Goal: Transaction & Acquisition: Purchase product/service

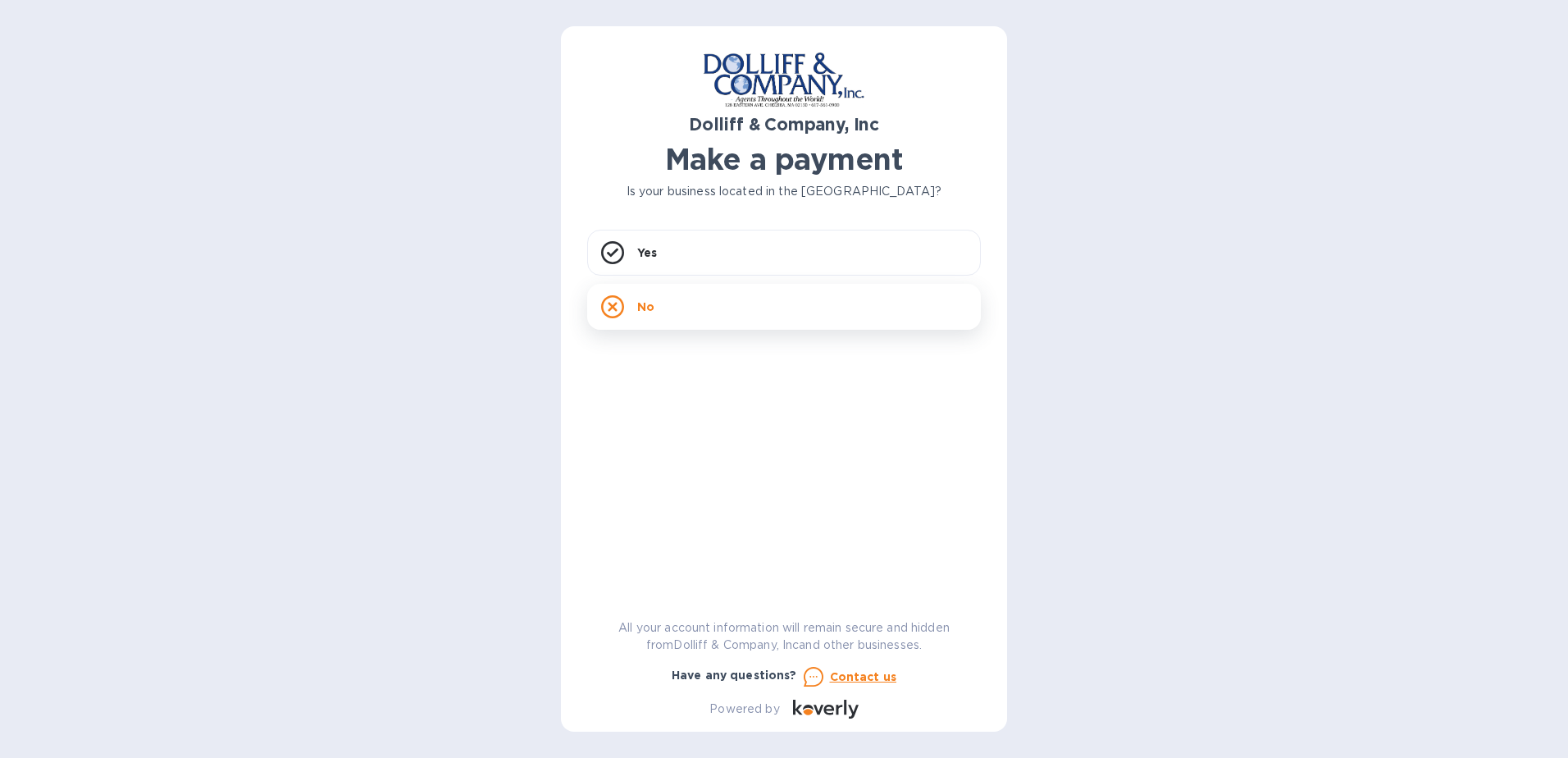
click at [672, 316] on div "No" at bounding box center [784, 307] width 394 height 46
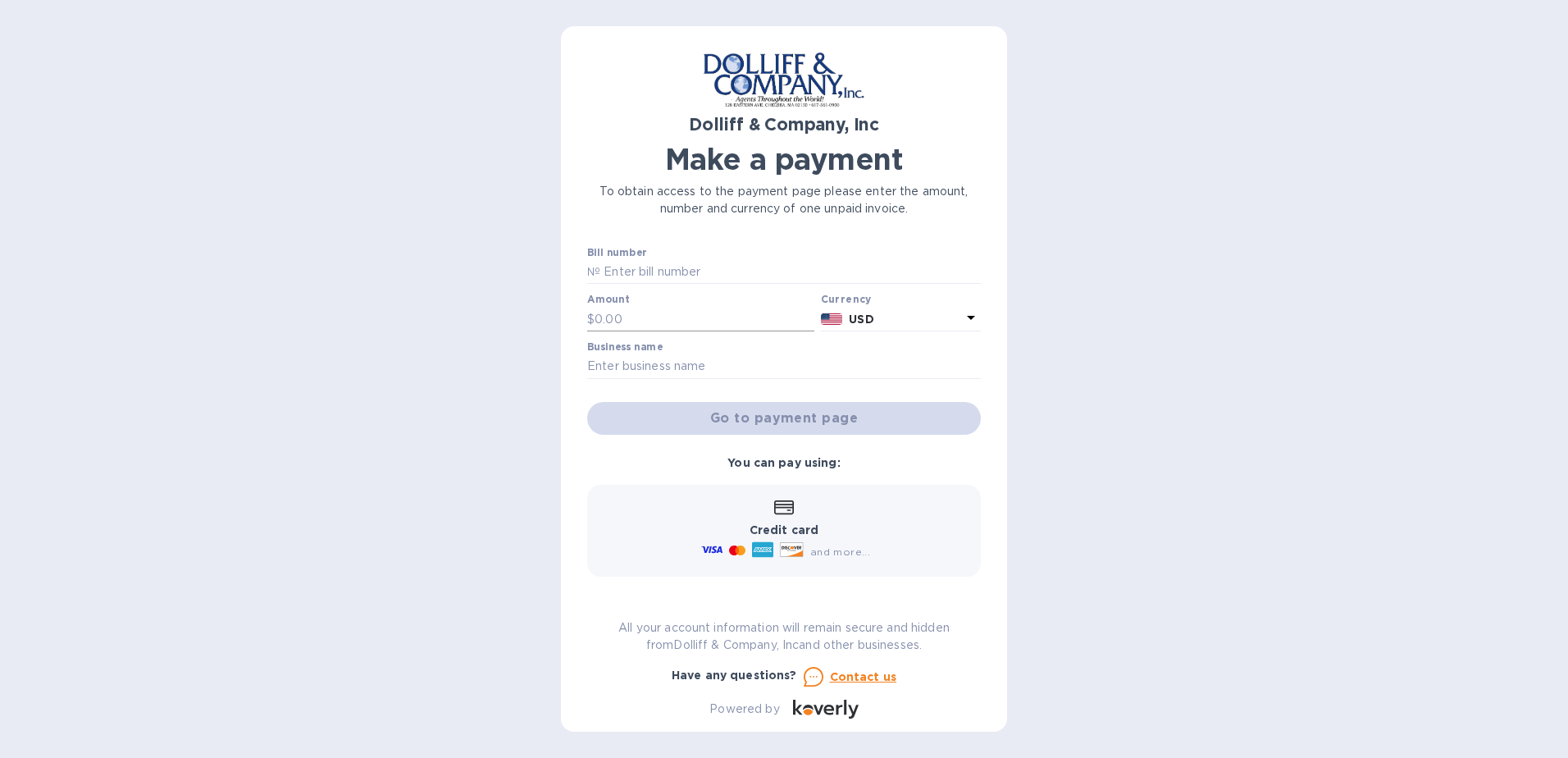
click at [609, 313] on input "text" at bounding box center [705, 319] width 220 height 25
click at [623, 273] on input "text" at bounding box center [790, 272] width 380 height 25
type input "876582"
type input "352,090"
type input "ALESEA SRL"
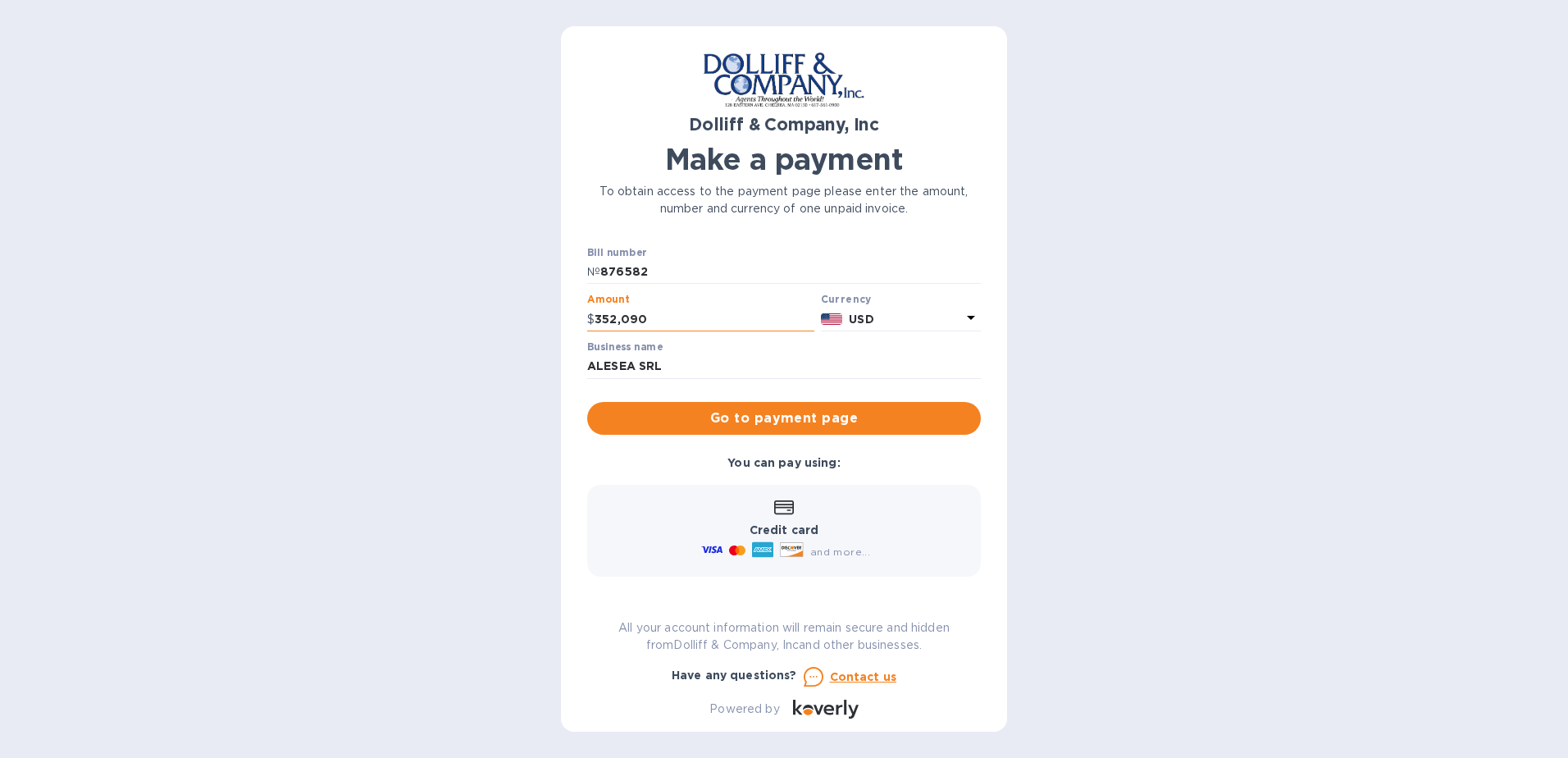
drag, startPoint x: 625, startPoint y: 317, endPoint x: 635, endPoint y: 325, distance: 12.8
click at [626, 318] on input "352,090" at bounding box center [705, 319] width 220 height 25
click at [602, 316] on input "35,290" at bounding box center [705, 319] width 220 height 25
click at [613, 319] on input "35,290" at bounding box center [705, 319] width 220 height 25
click at [614, 323] on input "3,290" at bounding box center [705, 319] width 220 height 25
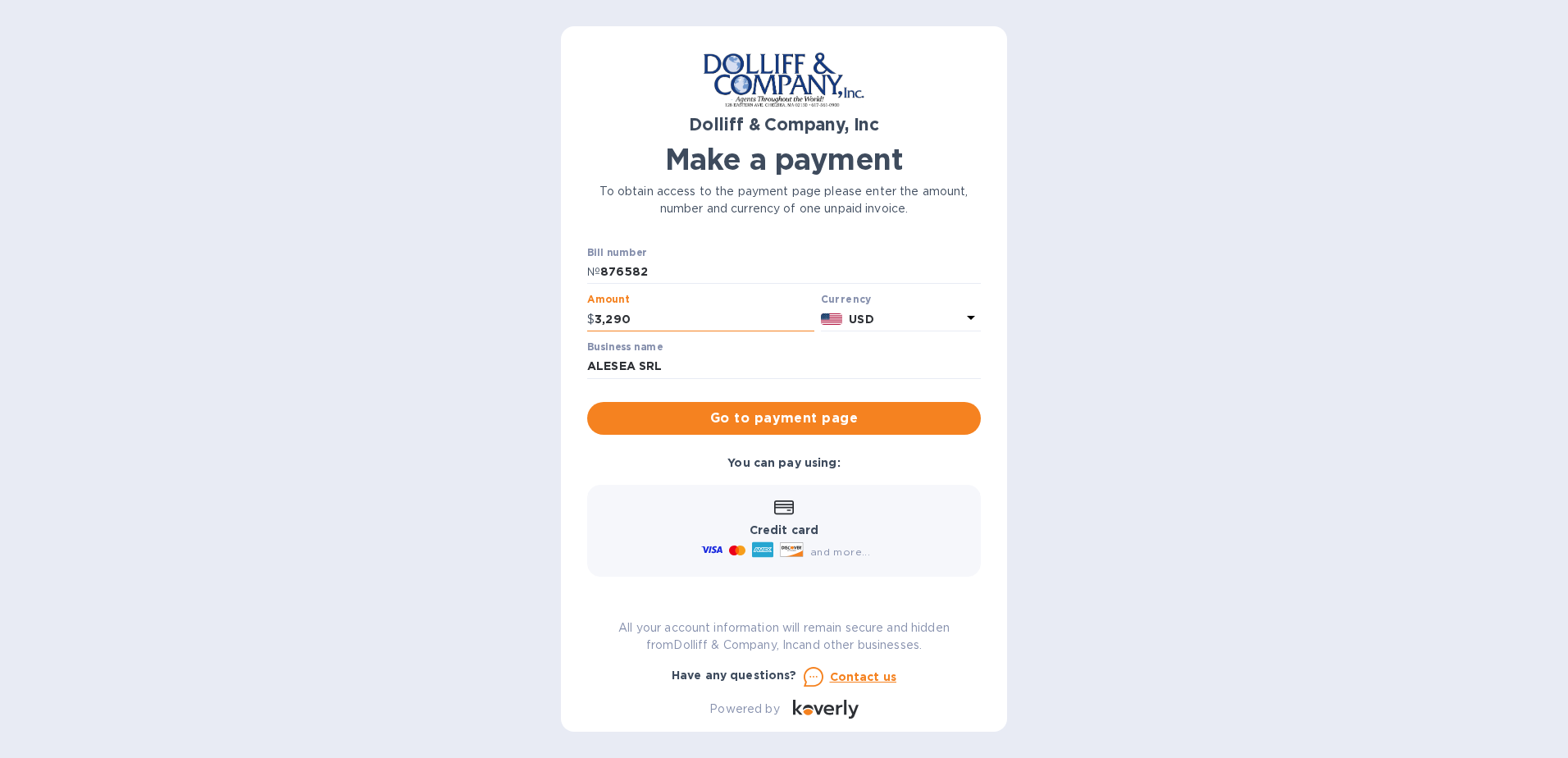
click at [607, 318] on input "3,290" at bounding box center [705, 319] width 220 height 25
click at [637, 315] on input "3,520,290" at bounding box center [705, 319] width 220 height 25
click at [615, 318] on input "352,090" at bounding box center [705, 319] width 220 height 25
type input "3,520.90"
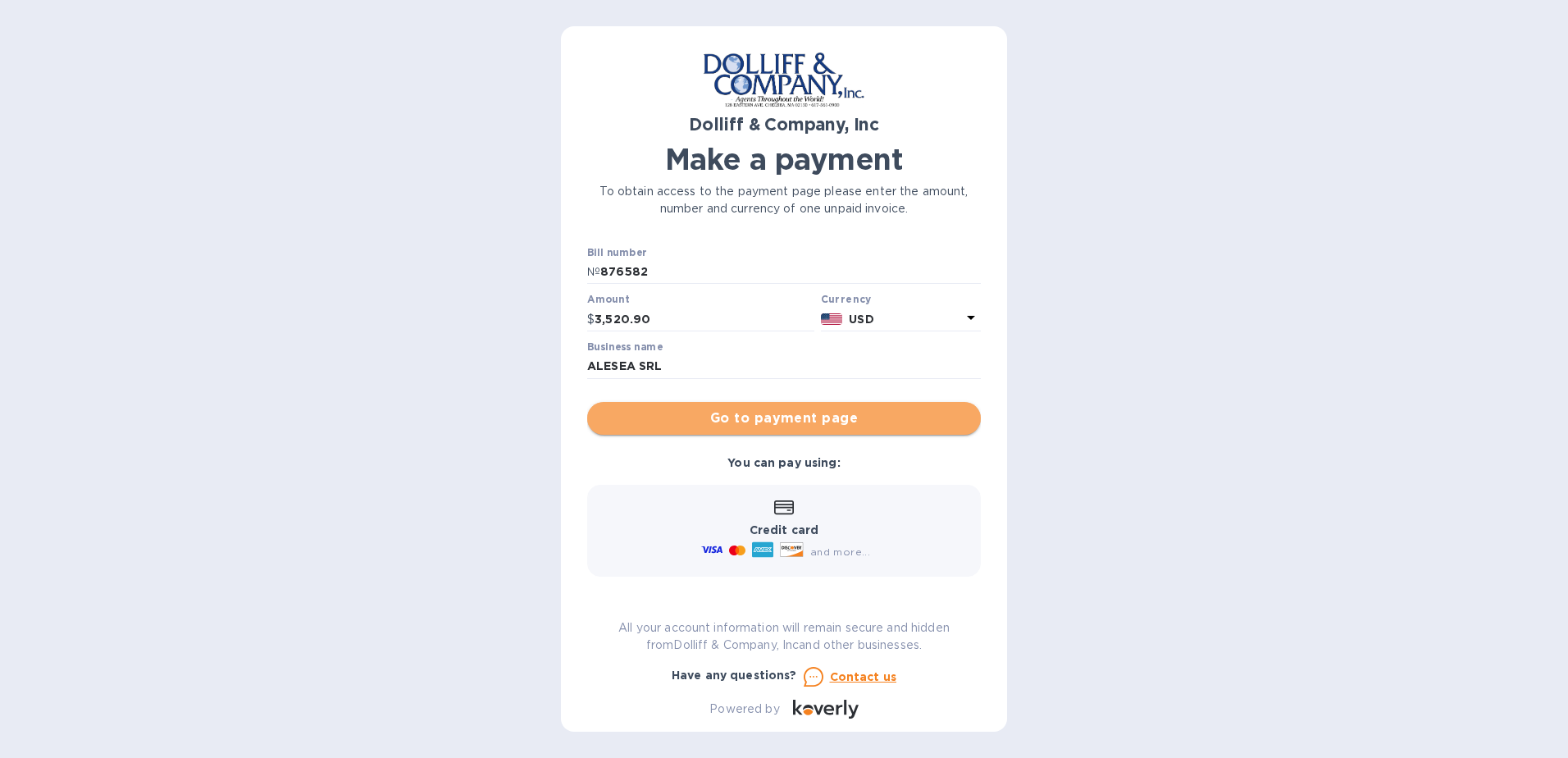
click at [859, 410] on span "Go to payment page" at bounding box center [784, 418] width 368 height 20
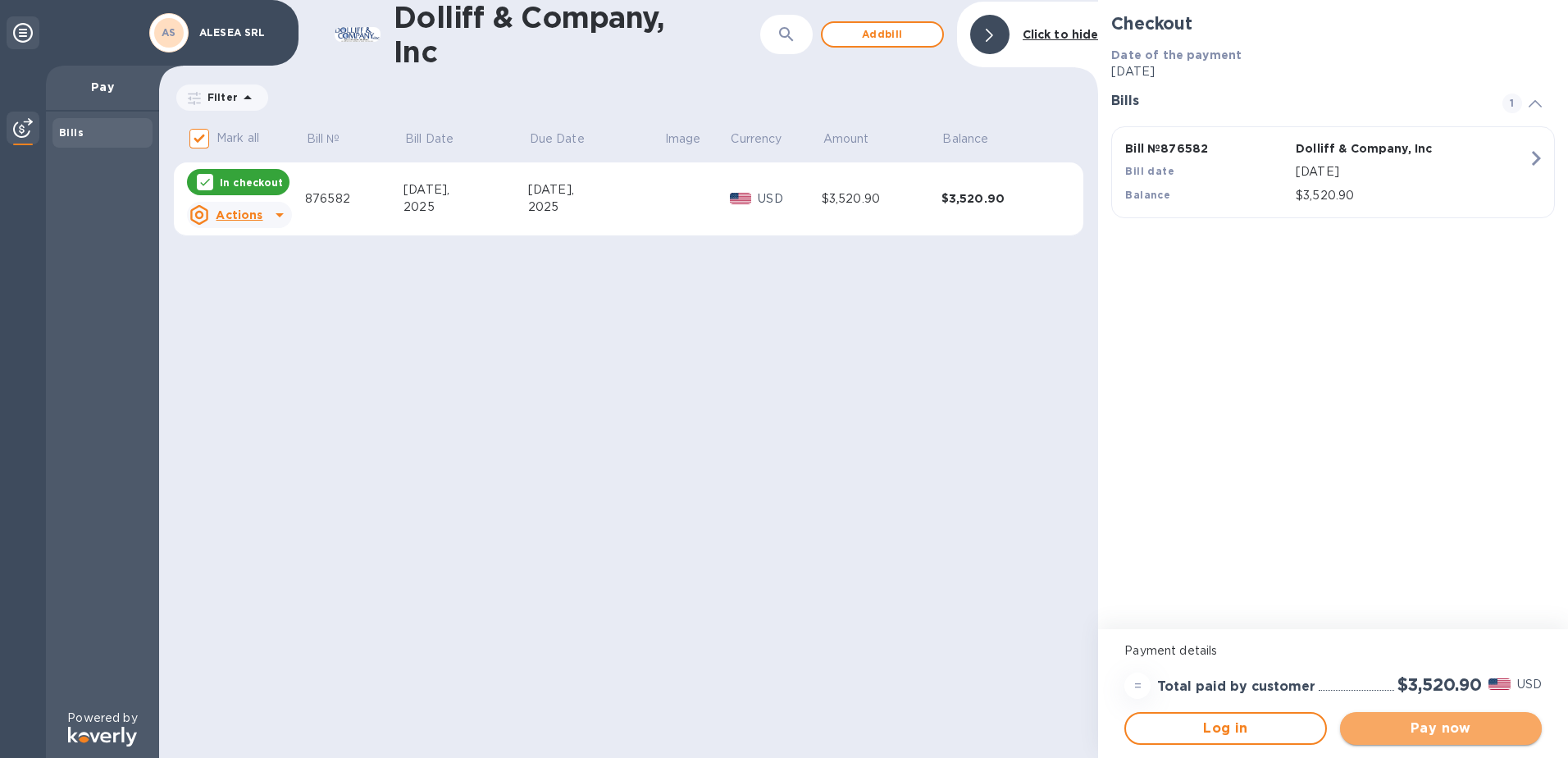
click at [1452, 729] on span "Pay now" at bounding box center [1441, 728] width 175 height 20
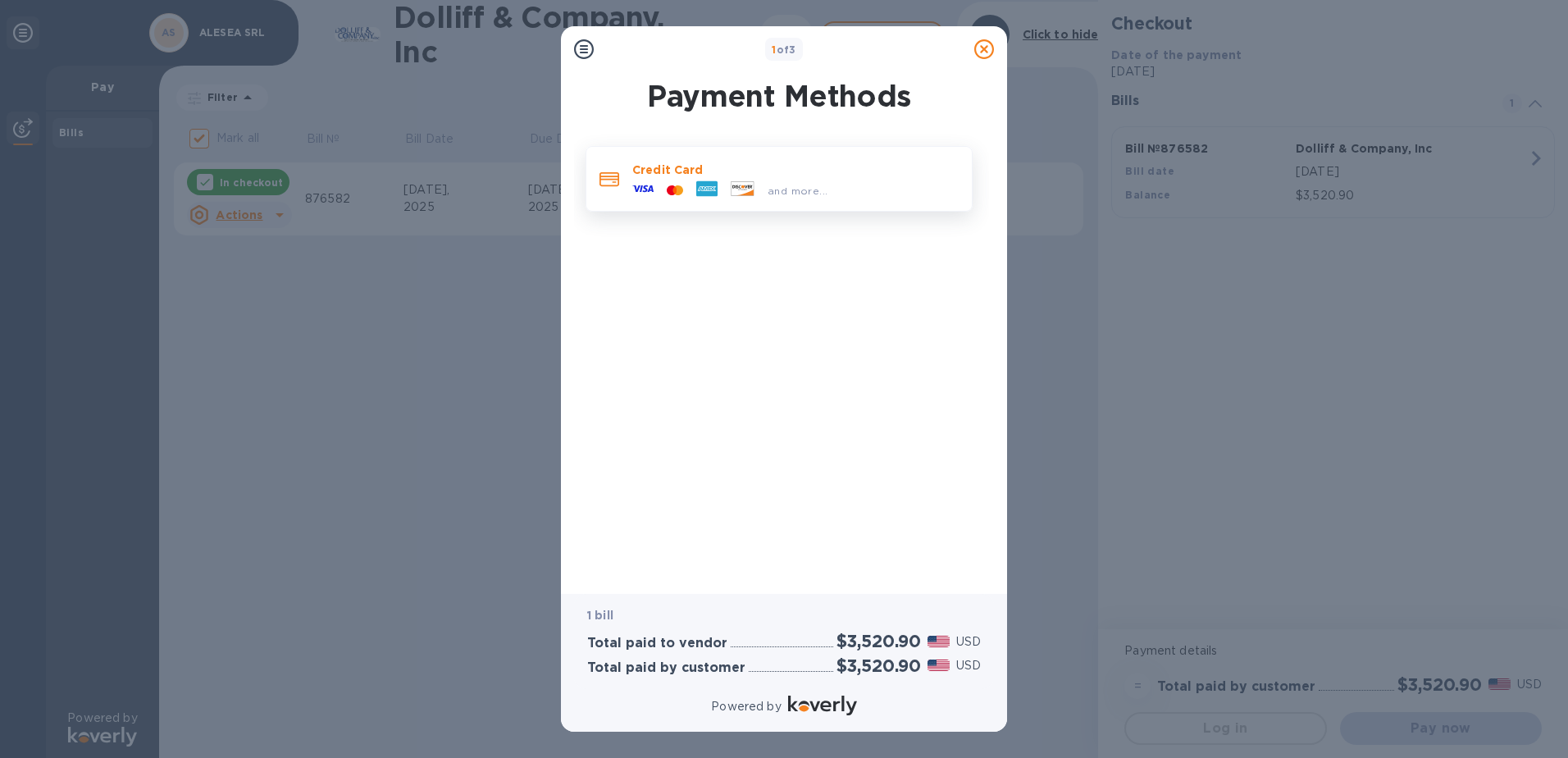
click at [676, 184] on div at bounding box center [674, 191] width 30 height 15
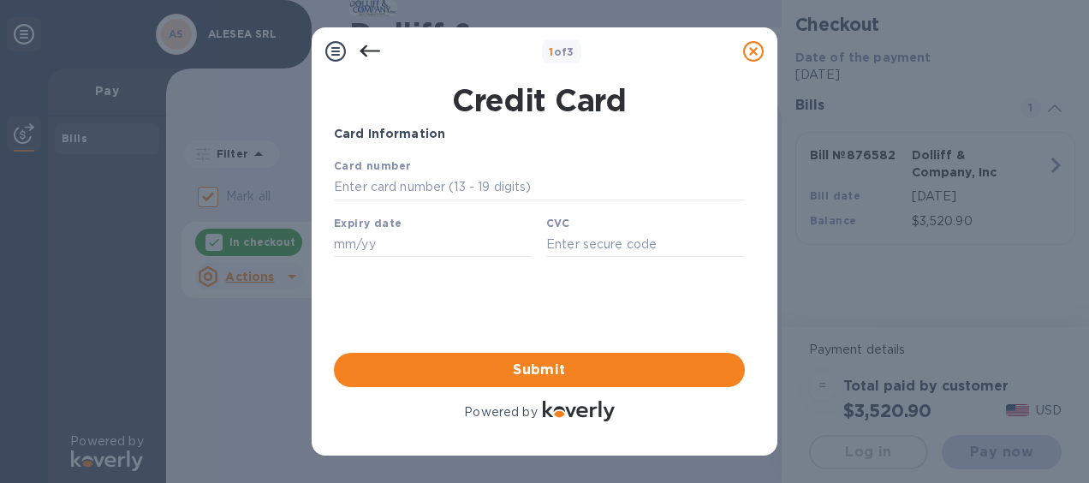
click at [368, 52] on icon at bounding box center [370, 51] width 21 height 21
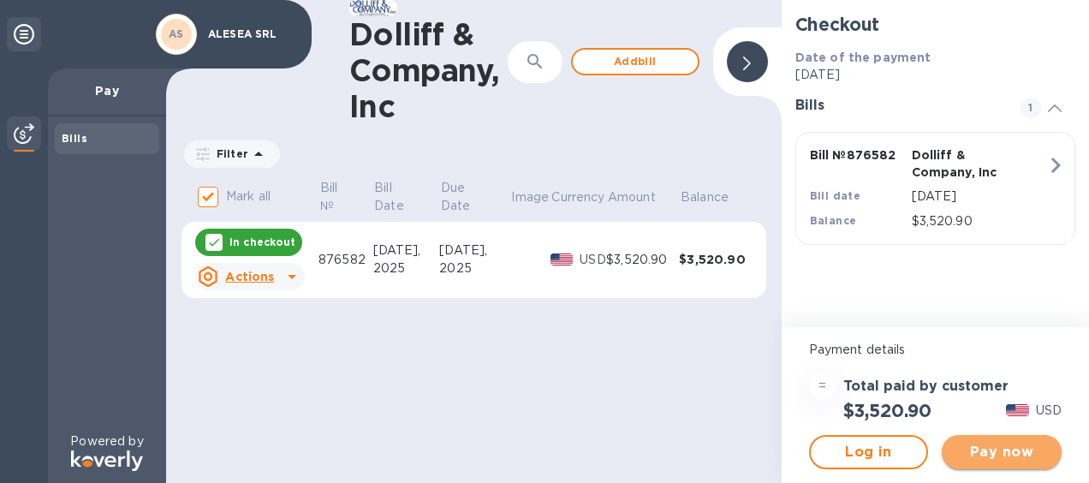
click at [998, 451] on span "Pay now" at bounding box center [1002, 452] width 92 height 21
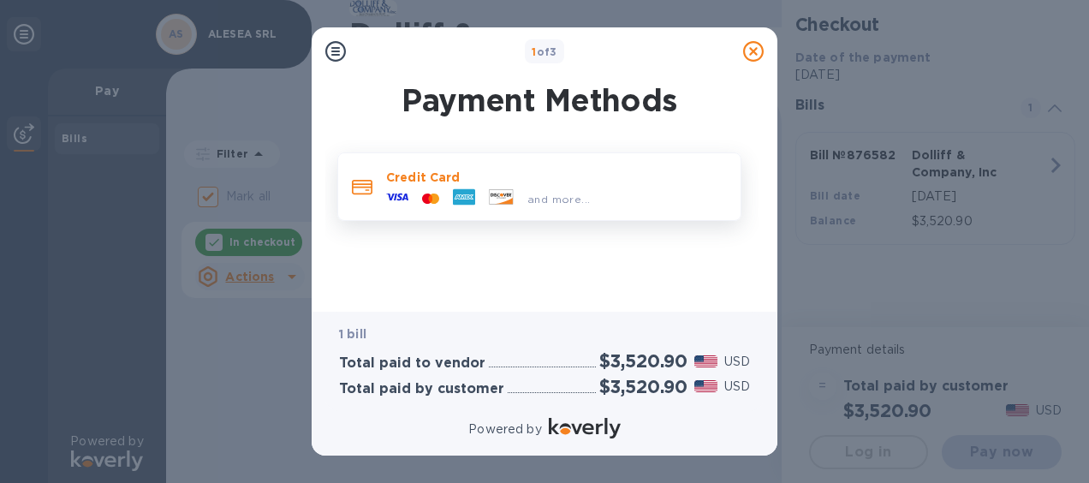
click at [429, 192] on div at bounding box center [430, 199] width 31 height 16
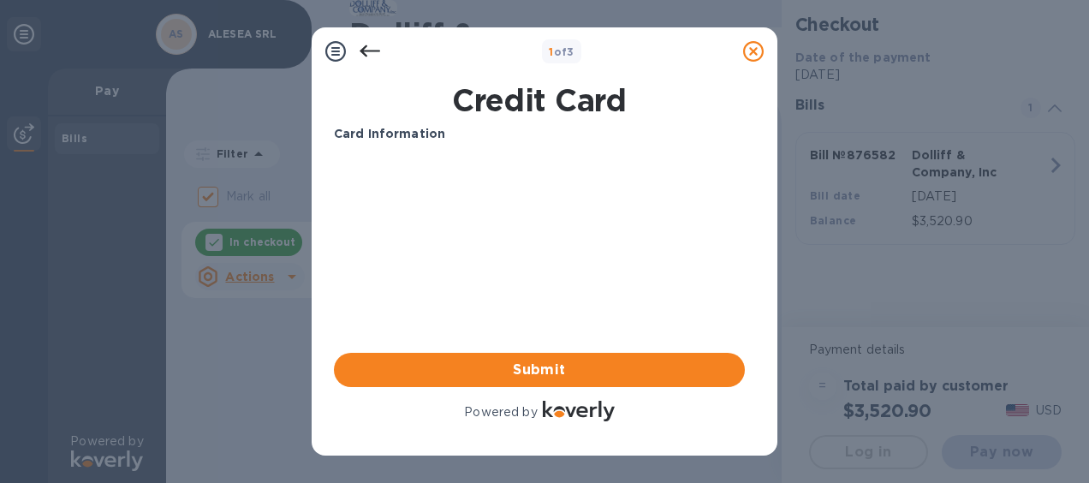
click at [432, 142] on p "Card Information" at bounding box center [539, 134] width 411 height 18
drag, startPoint x: 361, startPoint y: 118, endPoint x: 364, endPoint y: 128, distance: 10.0
click at [362, 123] on div "Credit Card Card Information Your browser does not support iframes Submit Power…" at bounding box center [540, 253] width 418 height 349
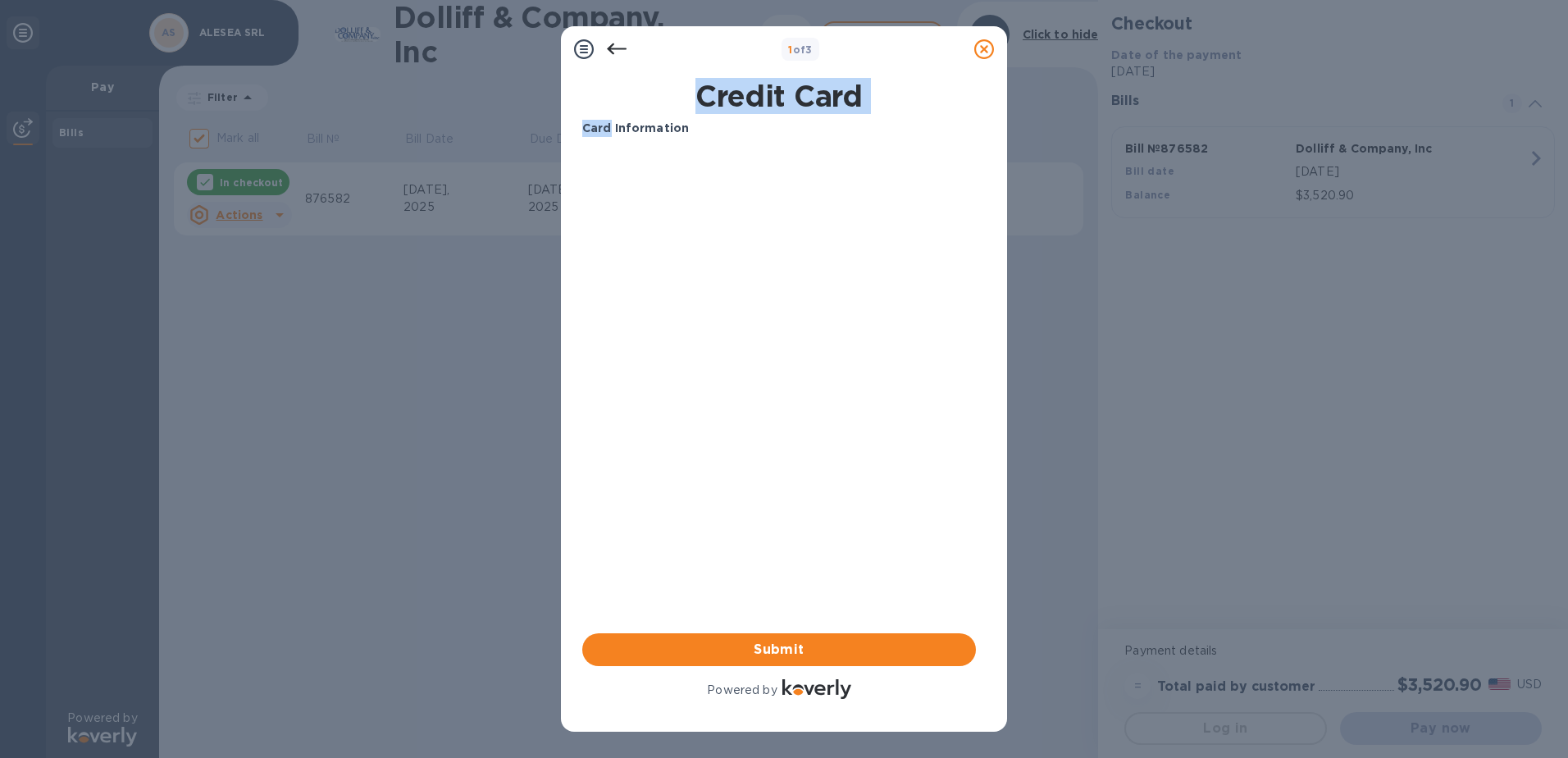
click at [606, 131] on b "Card Information" at bounding box center [635, 128] width 106 height 13
click at [814, 100] on h1 "Credit Card" at bounding box center [779, 96] width 407 height 34
click at [758, 653] on span "Submit" at bounding box center [780, 650] width 368 height 20
click at [622, 51] on icon at bounding box center [617, 49] width 20 height 20
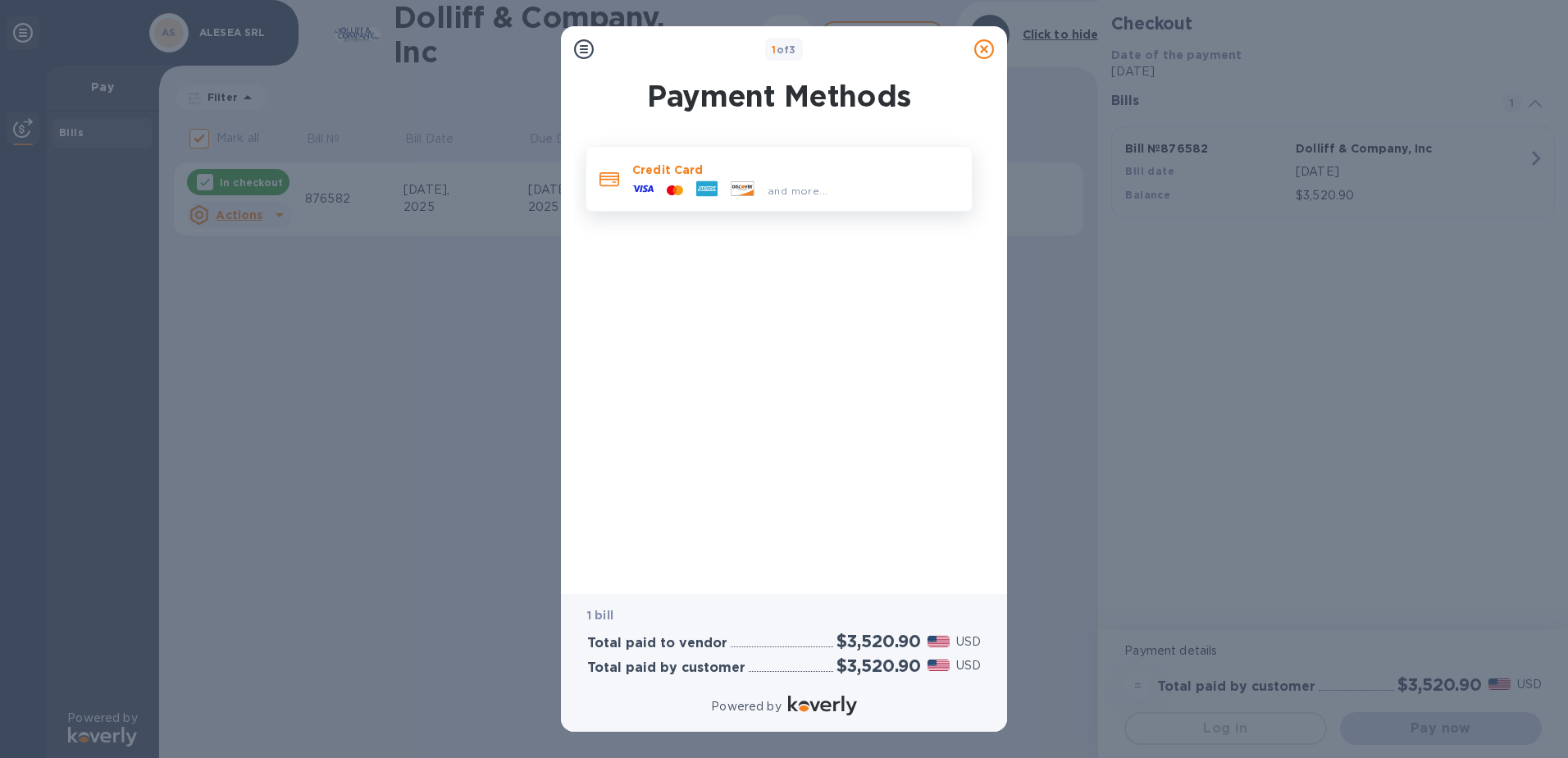
click at [609, 182] on icon at bounding box center [609, 179] width 20 height 14
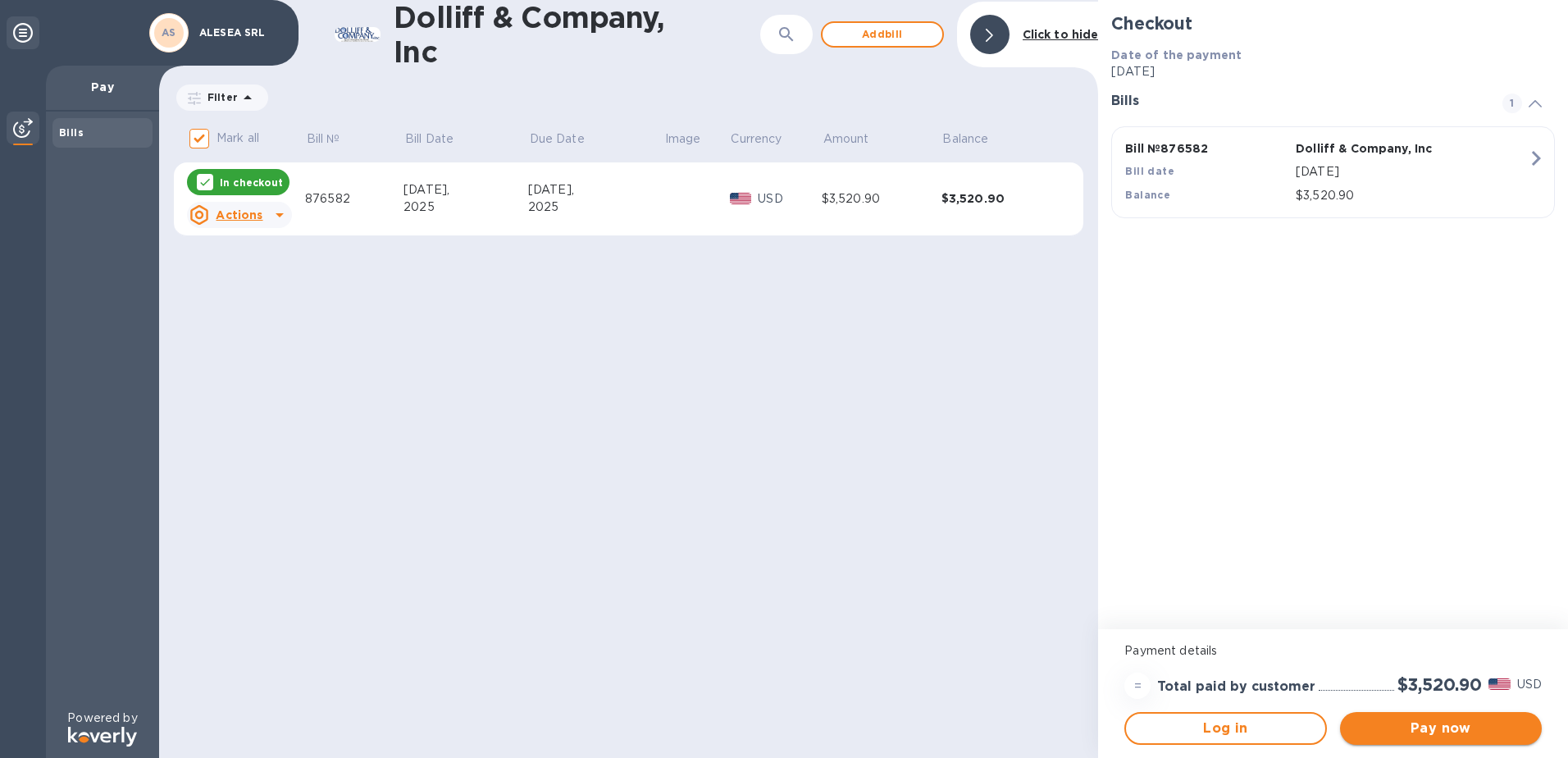
click at [1389, 727] on span "Pay now" at bounding box center [1441, 728] width 175 height 20
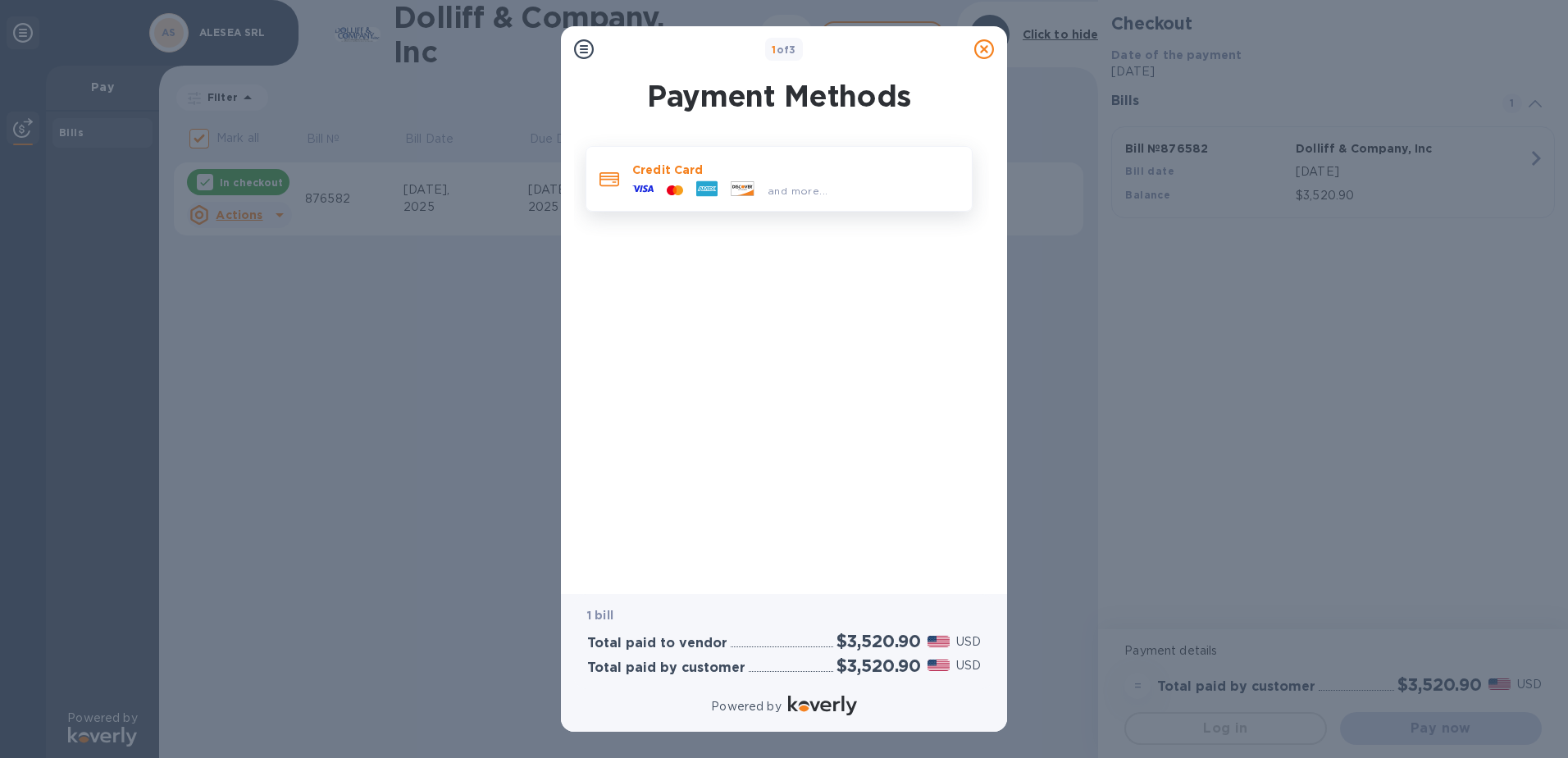
click at [857, 199] on div "Credit Card and more..." at bounding box center [795, 179] width 340 height 48
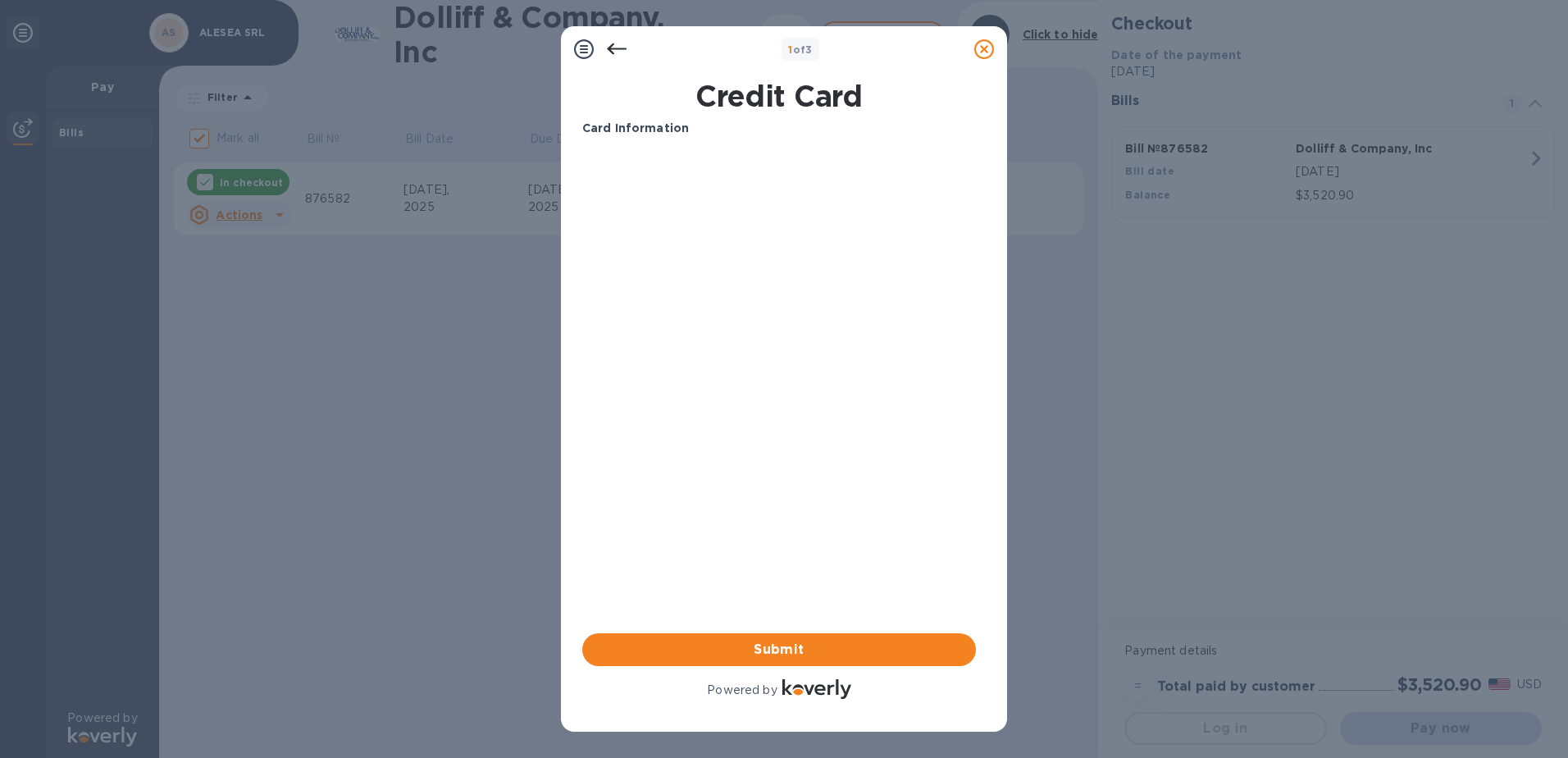
click at [685, 324] on div "Card Information Your browser does not support iframes Submit Powered by" at bounding box center [779, 411] width 394 height 583
click at [751, 93] on h1 "Credit Card" at bounding box center [779, 96] width 407 height 34
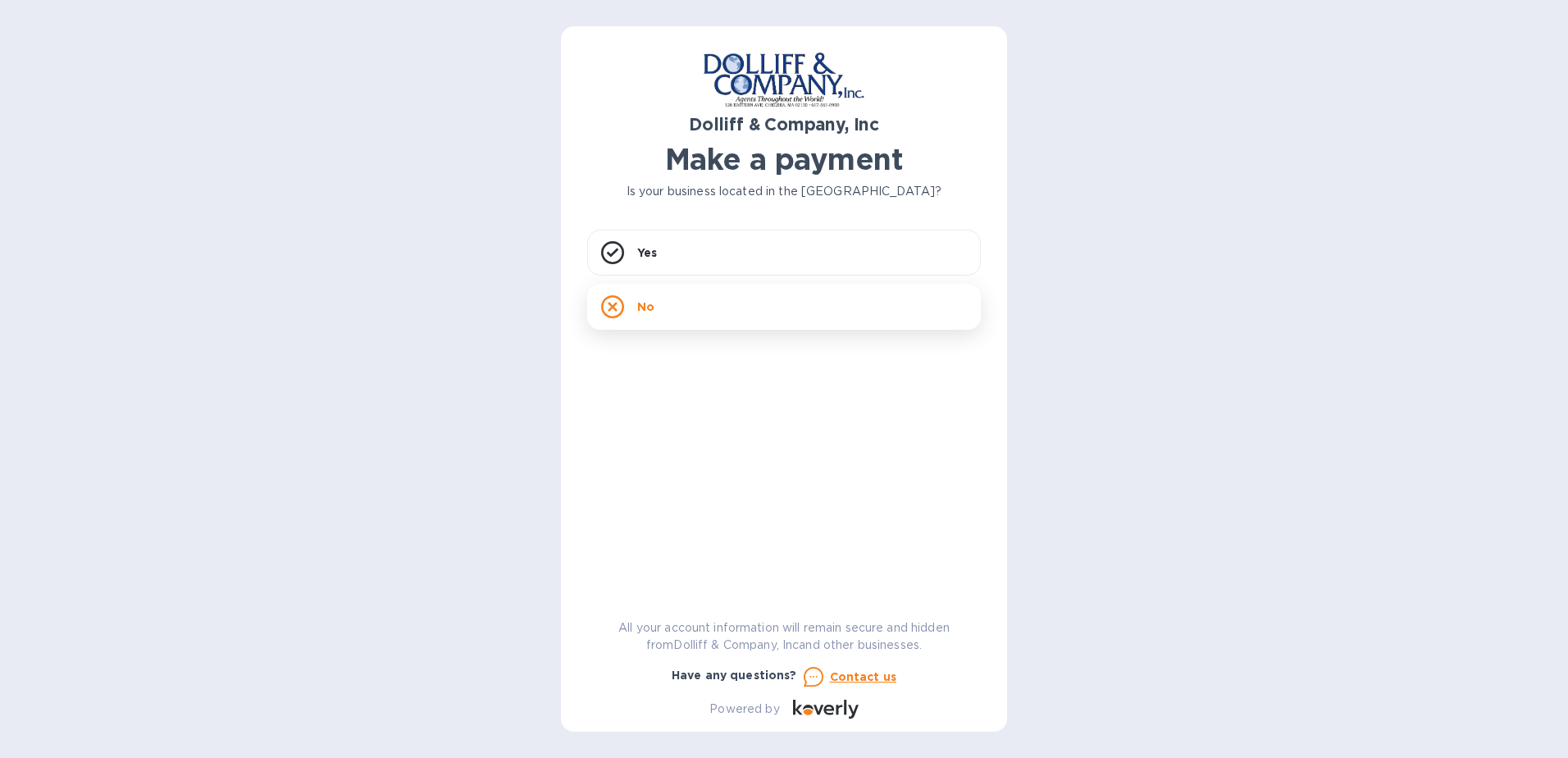
click at [680, 310] on div "No" at bounding box center [784, 307] width 394 height 46
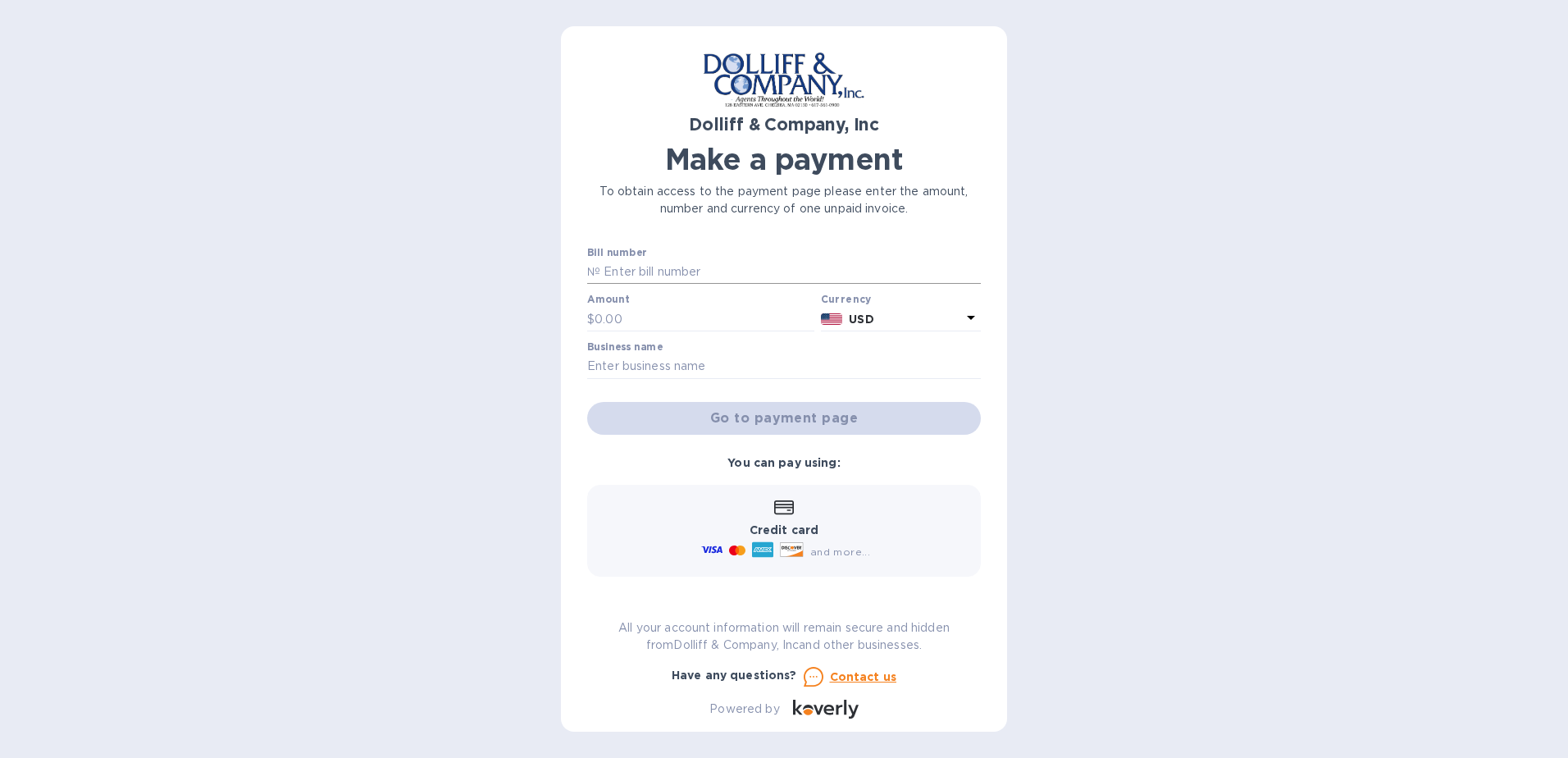
click at [672, 271] on input "text" at bounding box center [790, 272] width 380 height 25
type input "876582"
click at [703, 317] on input "text" at bounding box center [705, 319] width 220 height 25
click at [673, 356] on input "text" at bounding box center [784, 367] width 394 height 25
type input "ALESEA SRL"
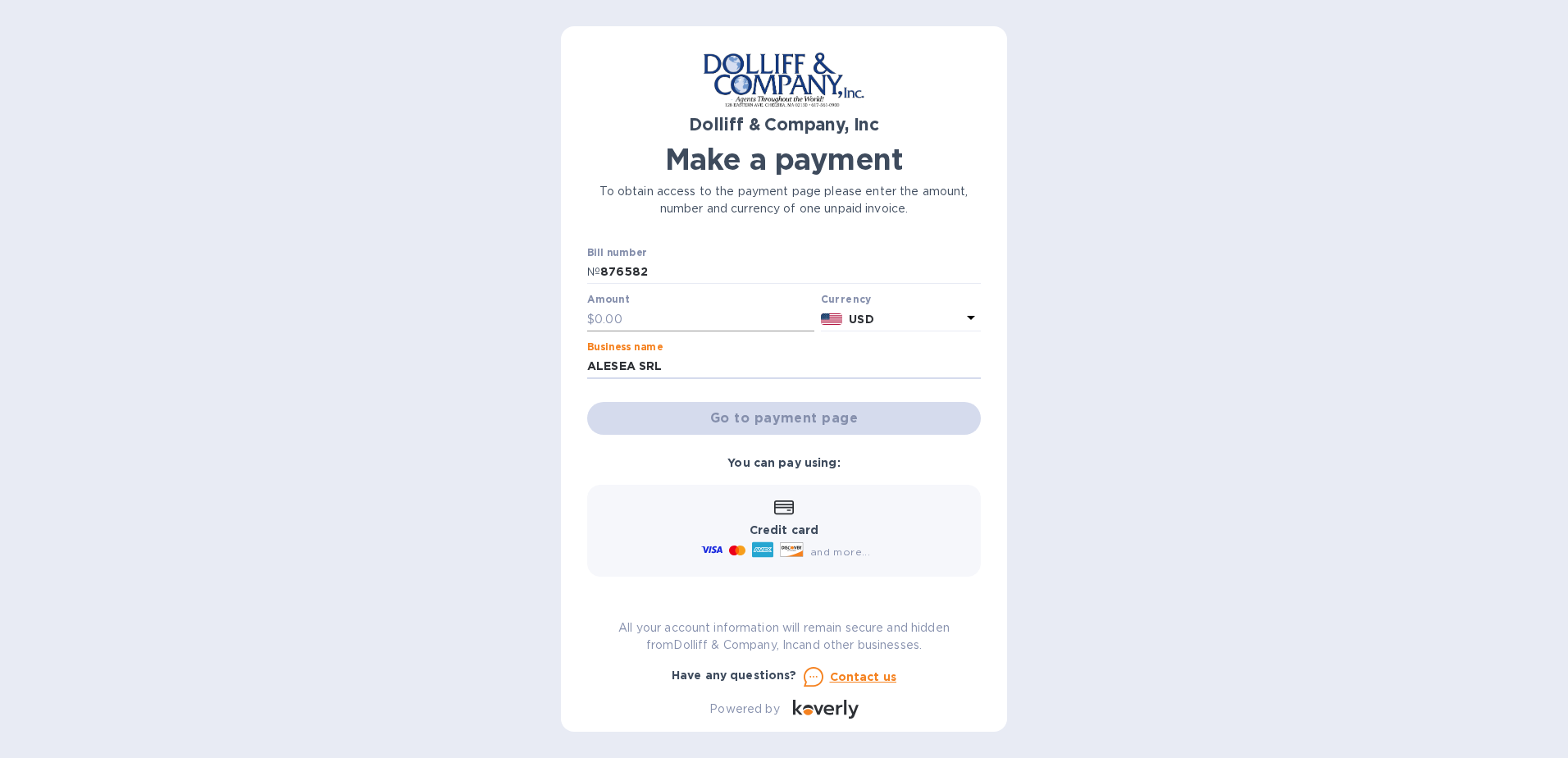
click at [602, 318] on input "text" at bounding box center [705, 319] width 220 height 25
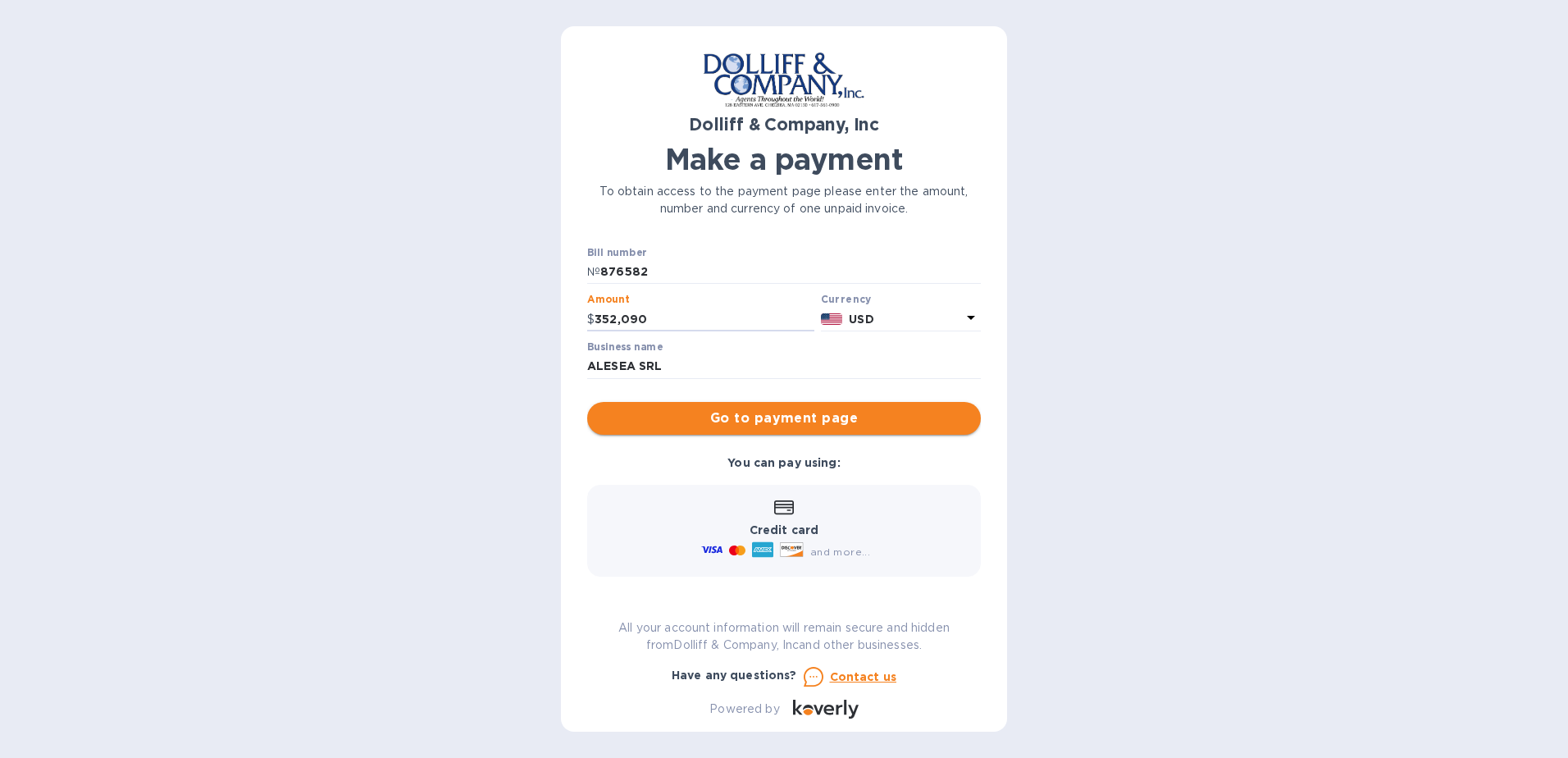
type input "352,090"
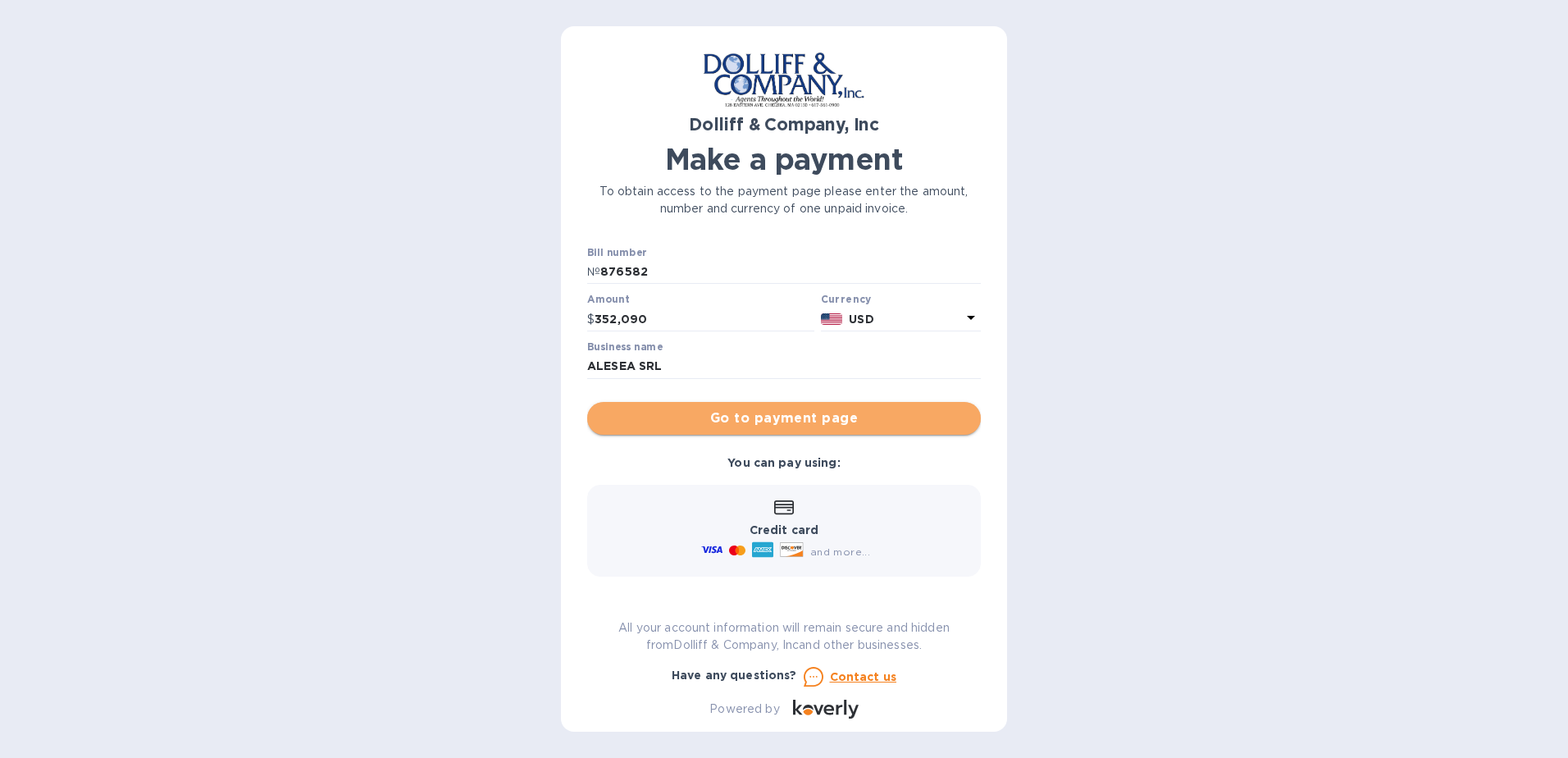
click at [803, 414] on span "Go to payment page" at bounding box center [784, 418] width 368 height 20
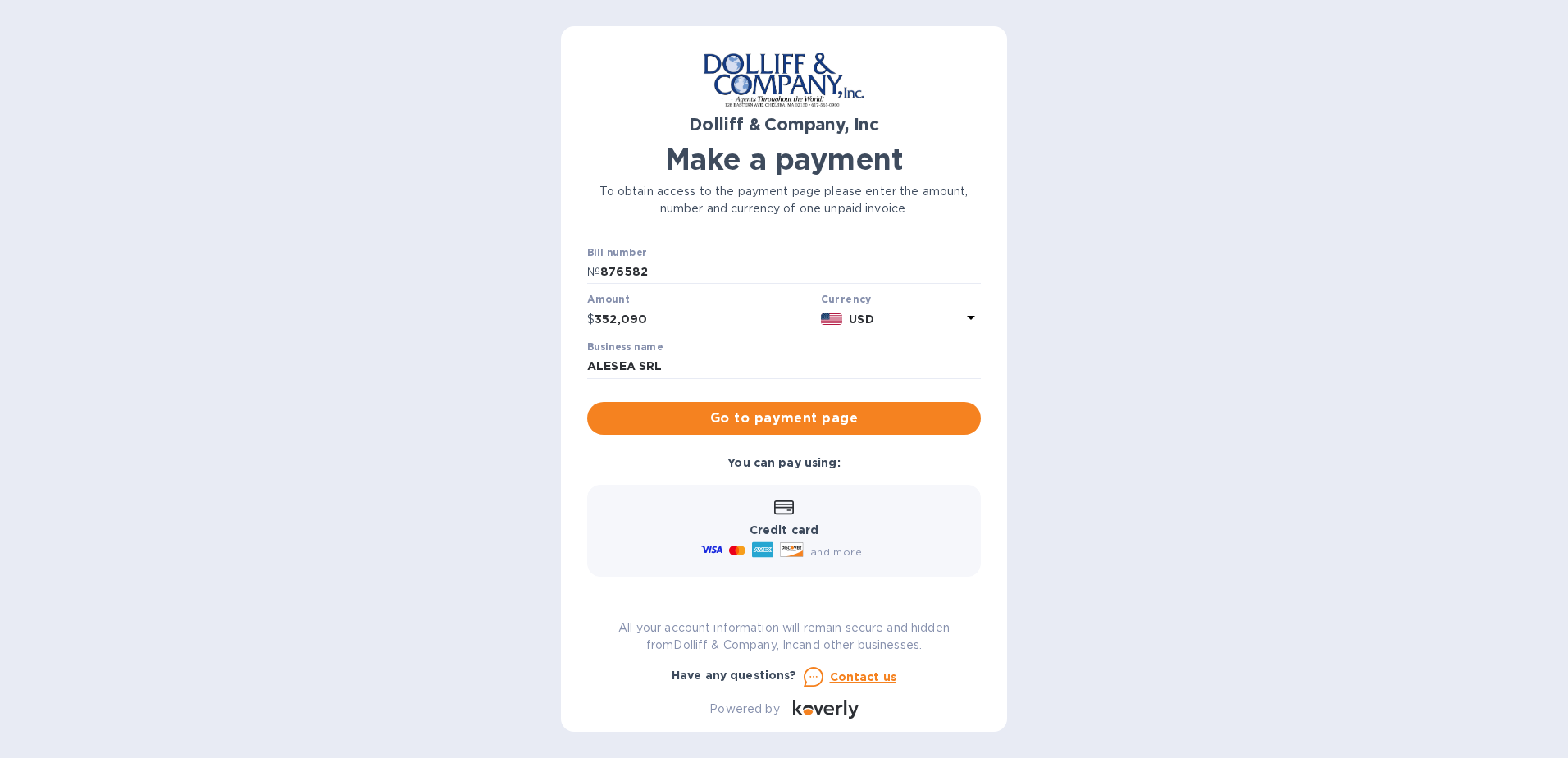
click at [624, 323] on input "352,090" at bounding box center [705, 319] width 220 height 25
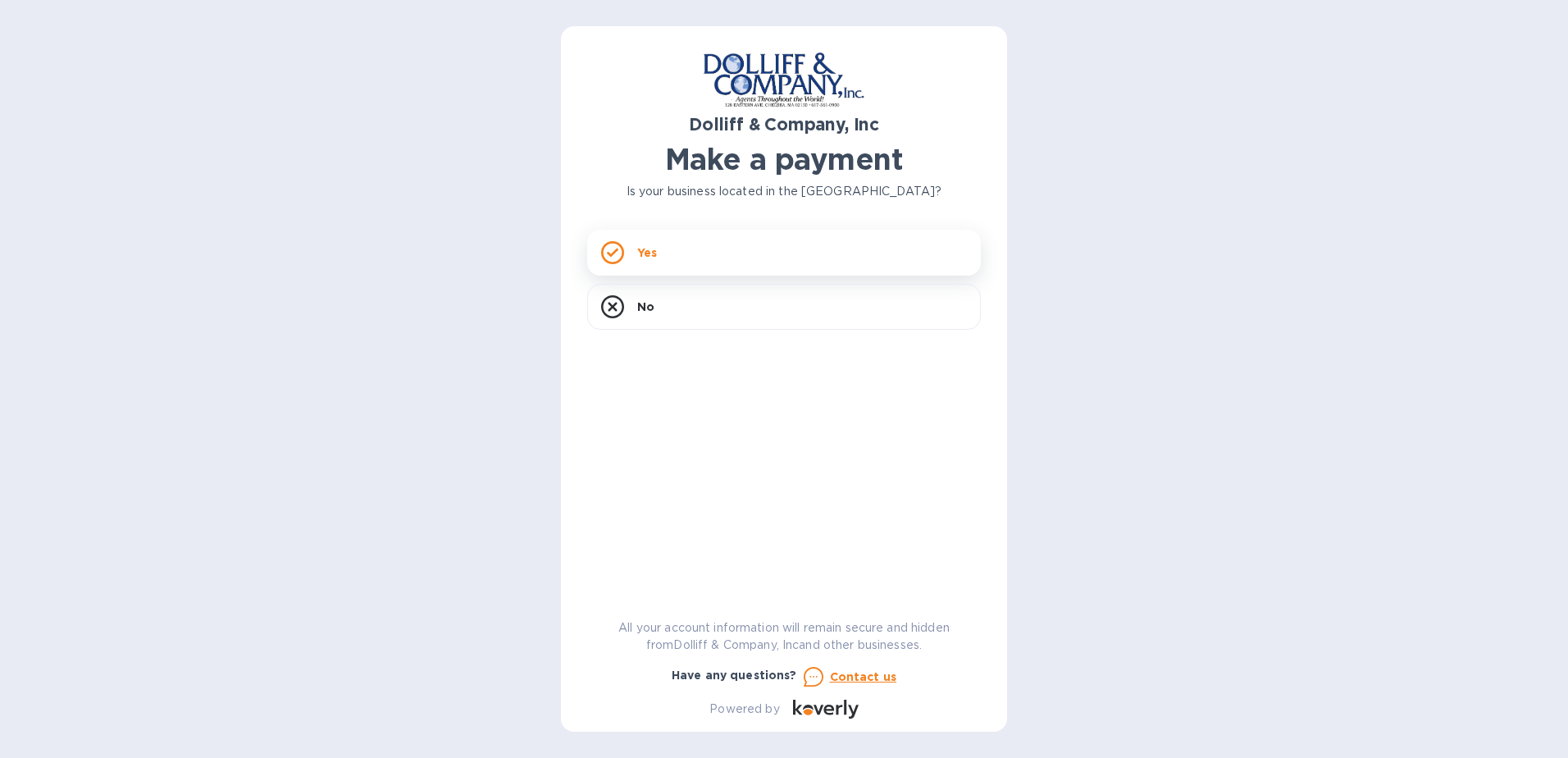
click at [659, 241] on div "Yes" at bounding box center [784, 253] width 394 height 46
click at [747, 310] on div "No" at bounding box center [784, 307] width 394 height 46
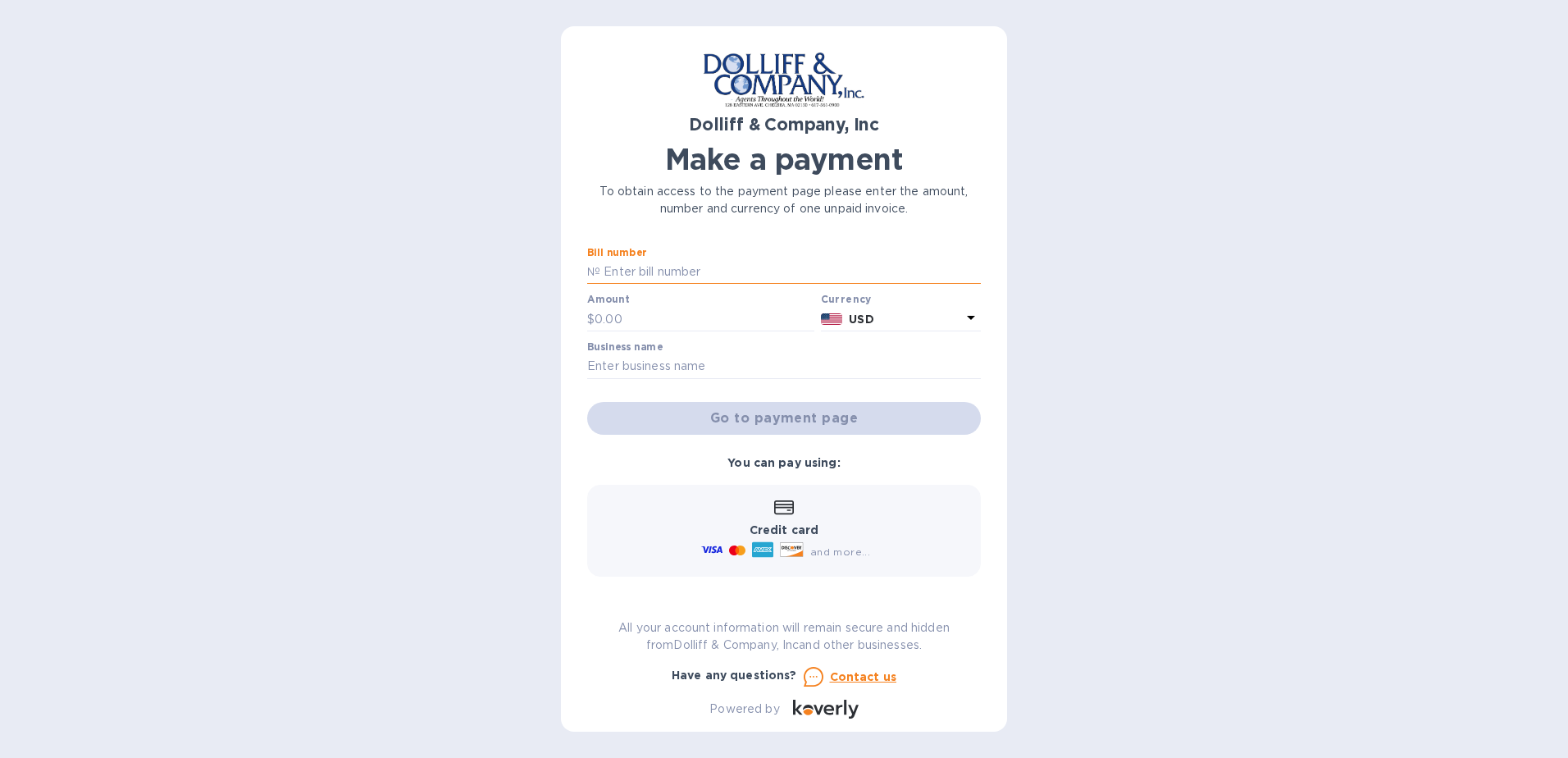
click at [710, 265] on input "text" at bounding box center [790, 272] width 380 height 25
type input "876582"
type input "3,520.90"
type input "ALESEA SRL"
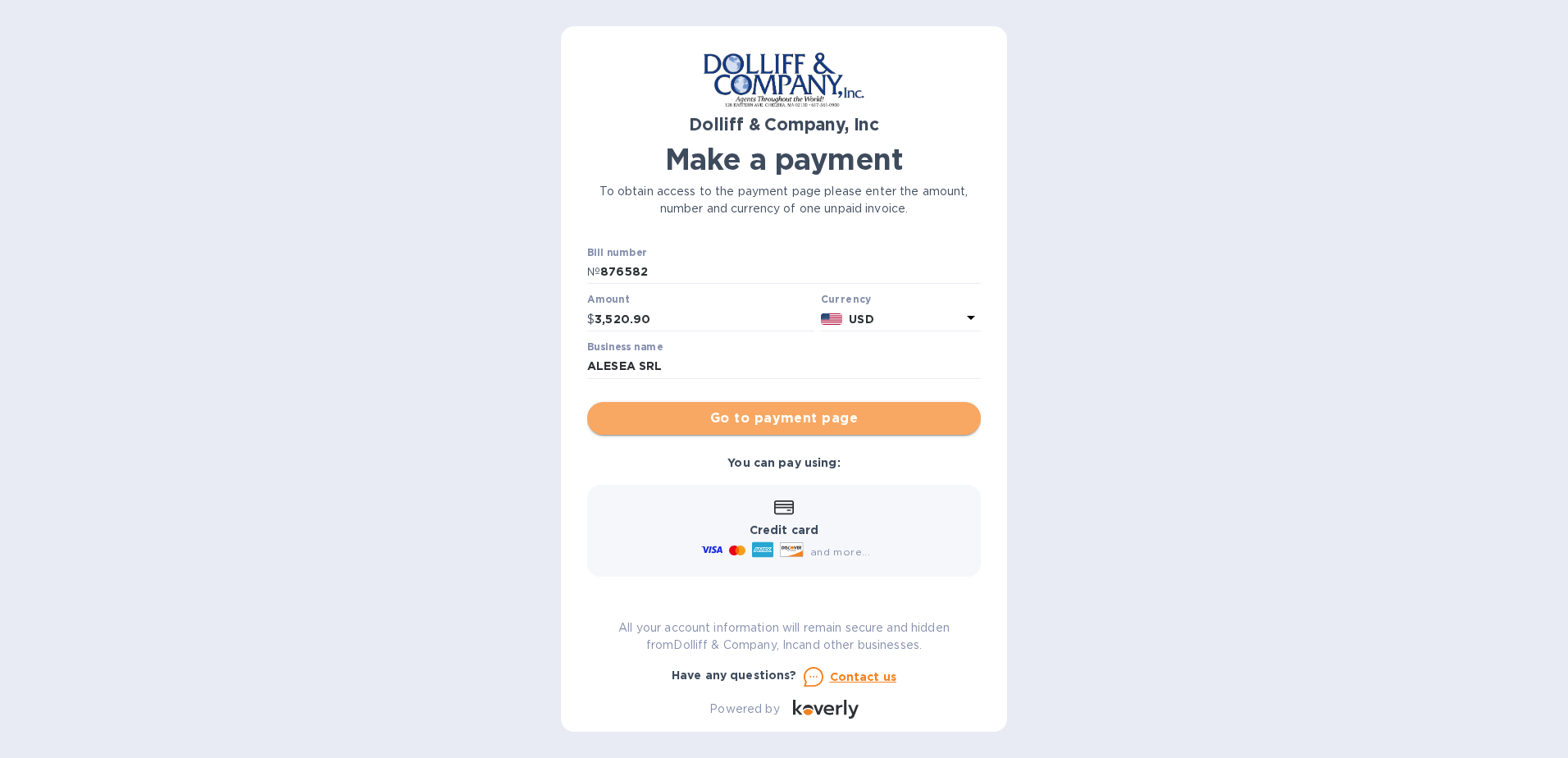
click at [651, 419] on span "Go to payment page" at bounding box center [784, 418] width 368 height 20
